Goal: Task Accomplishment & Management: Manage account settings

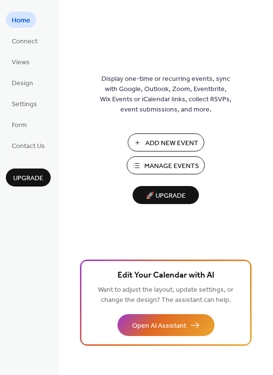
click at [185, 166] on span "Manage Events" at bounding box center [171, 166] width 55 height 10
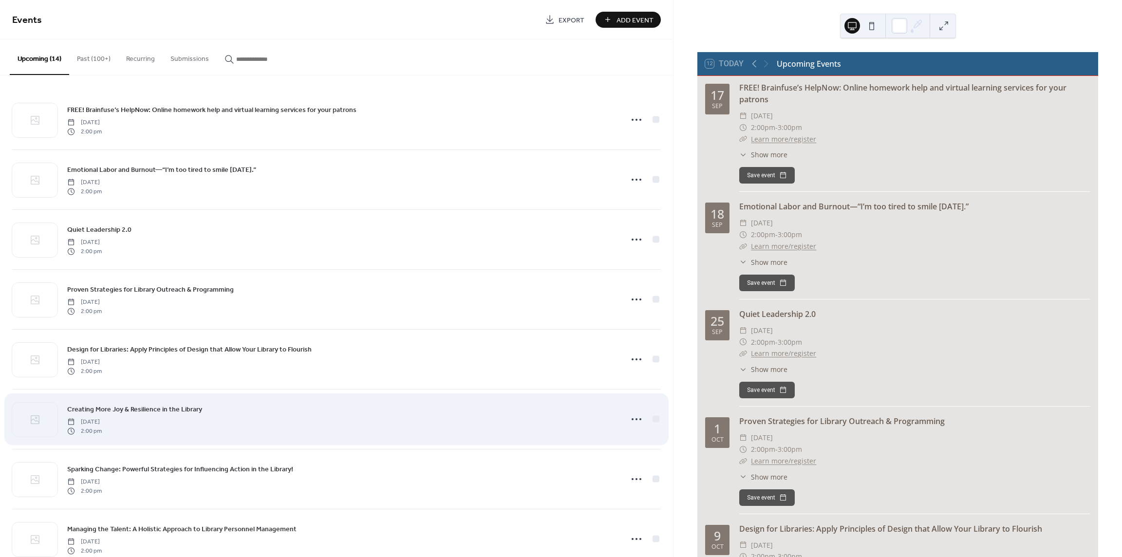
click at [181, 412] on span "Creating More Joy & Resilience in the Library" at bounding box center [134, 410] width 135 height 10
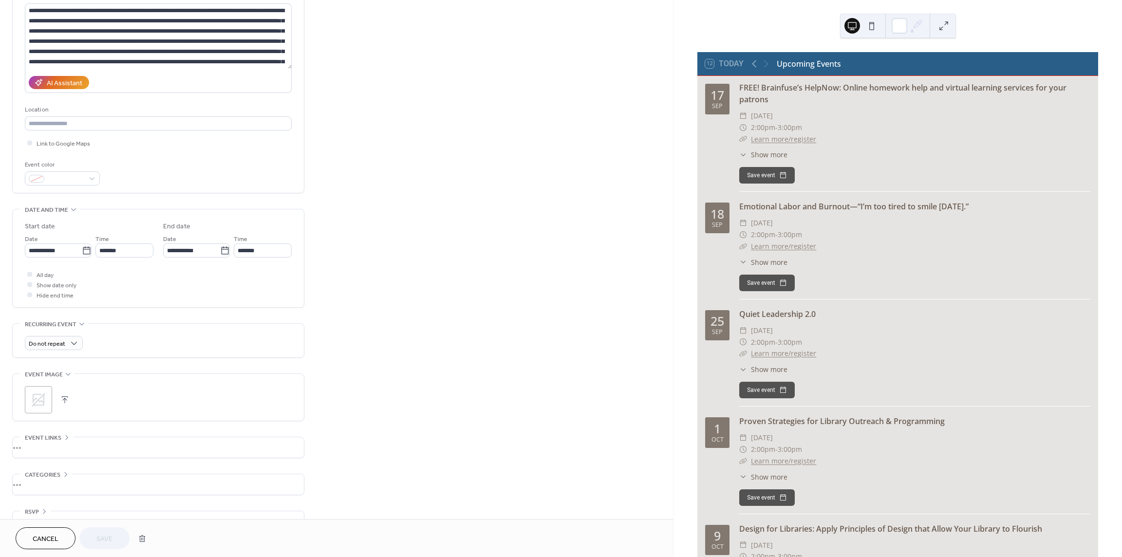
scroll to position [129, 0]
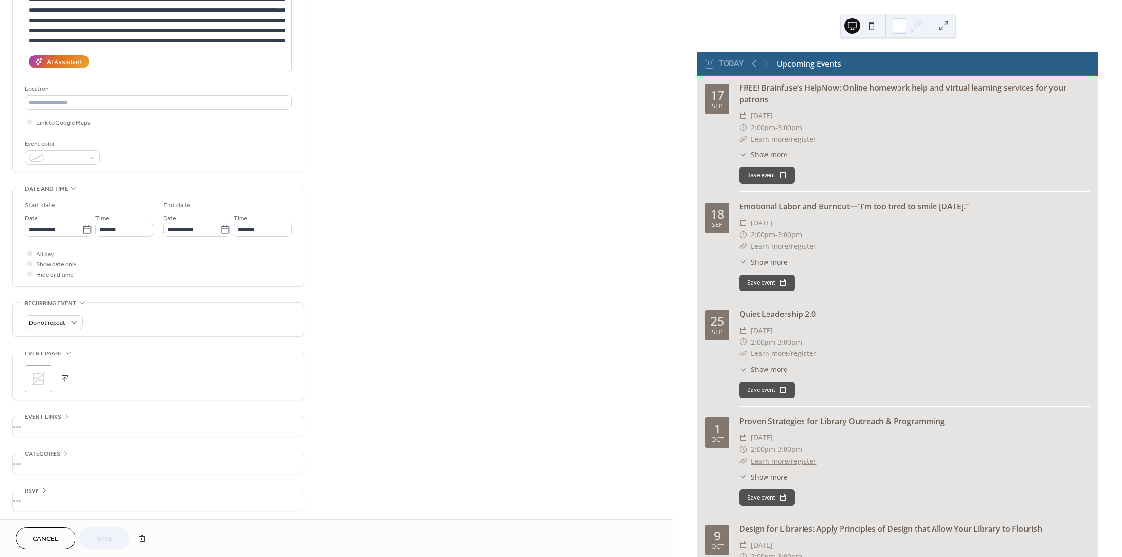
click at [51, 427] on div "•••" at bounding box center [158, 426] width 291 height 20
click at [161, 479] on input "text" at bounding box center [158, 480] width 267 height 14
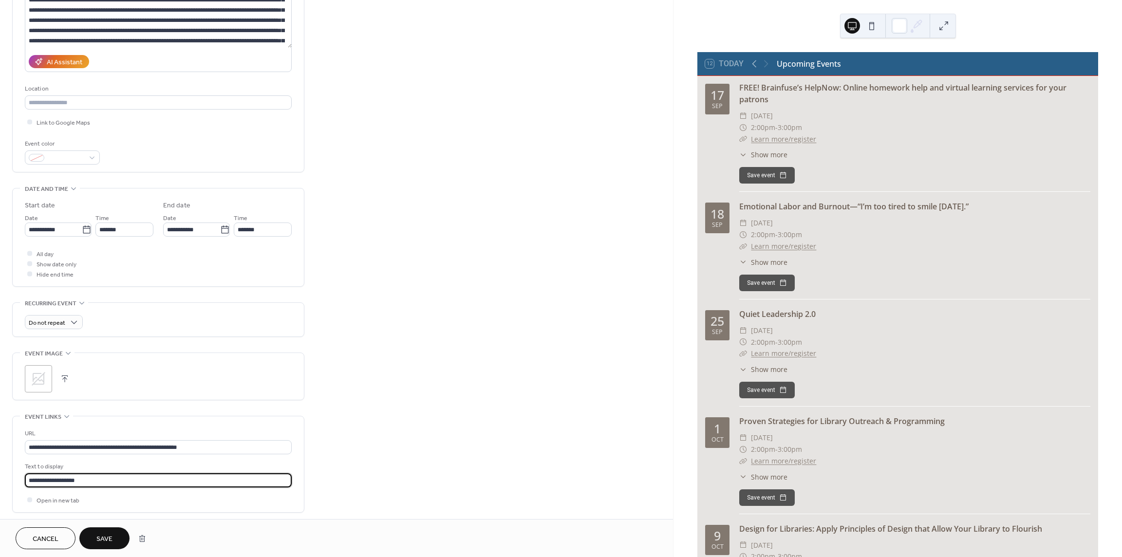
type input "**********"
click at [98, 539] on span "Save" at bounding box center [104, 539] width 16 height 10
